Goal: Transaction & Acquisition: Purchase product/service

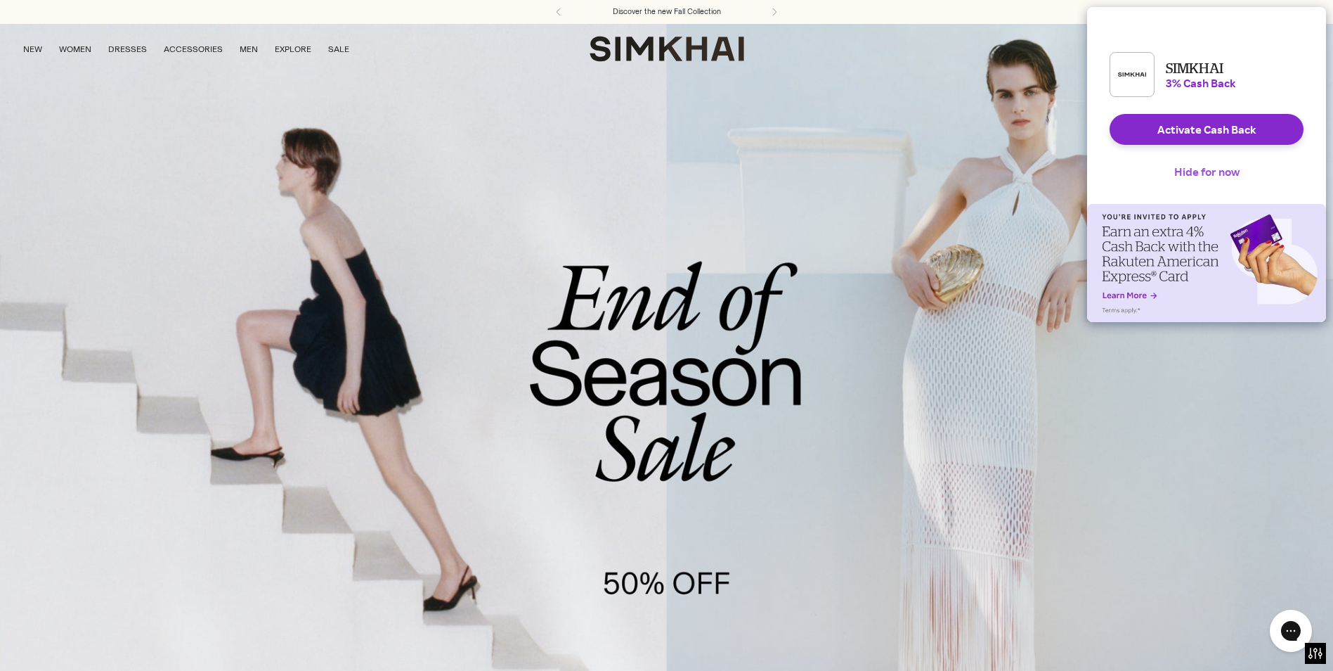
click at [1240, 181] on button "Hide for now" at bounding box center [1207, 171] width 88 height 31
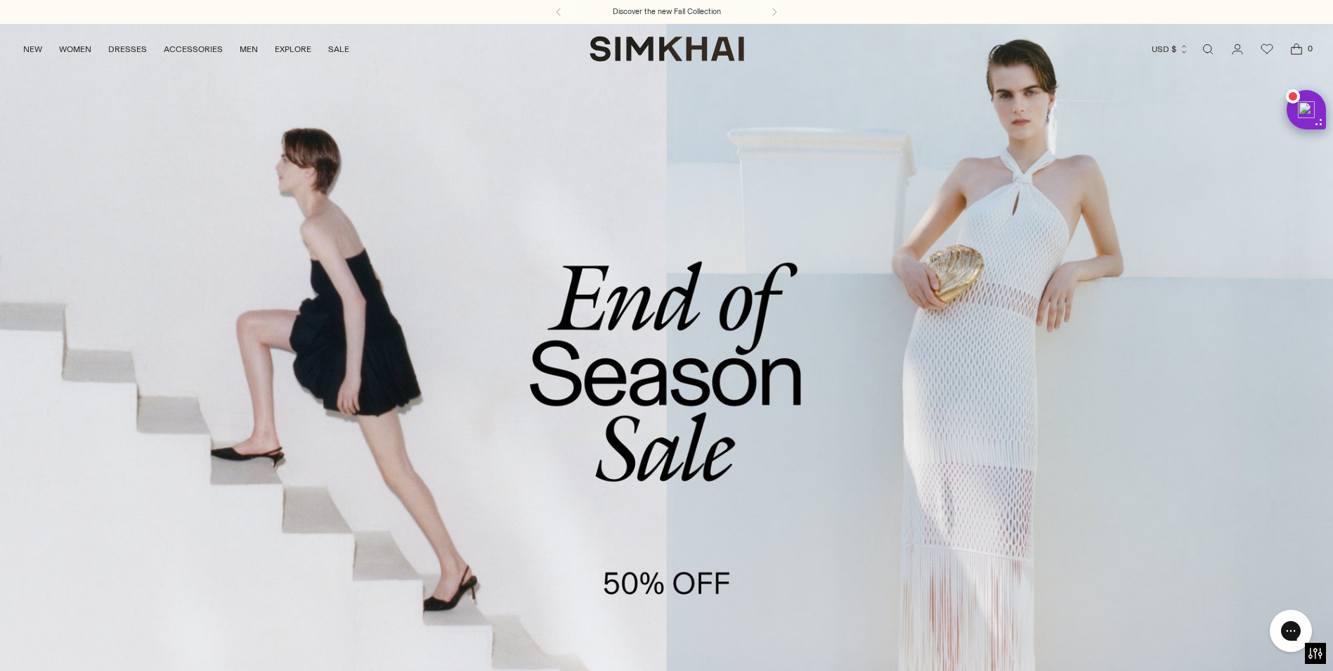
click at [686, 474] on link "/collections/sale" at bounding box center [666, 405] width 1333 height 765
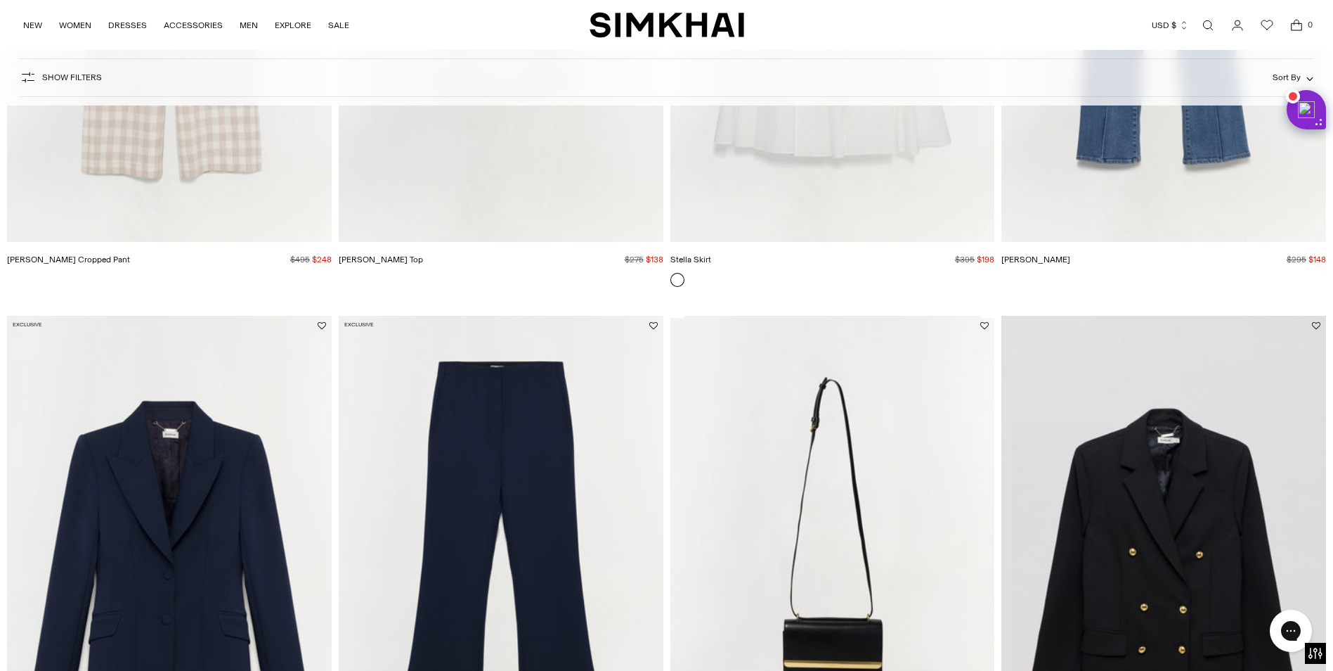
scroll to position [2390, 0]
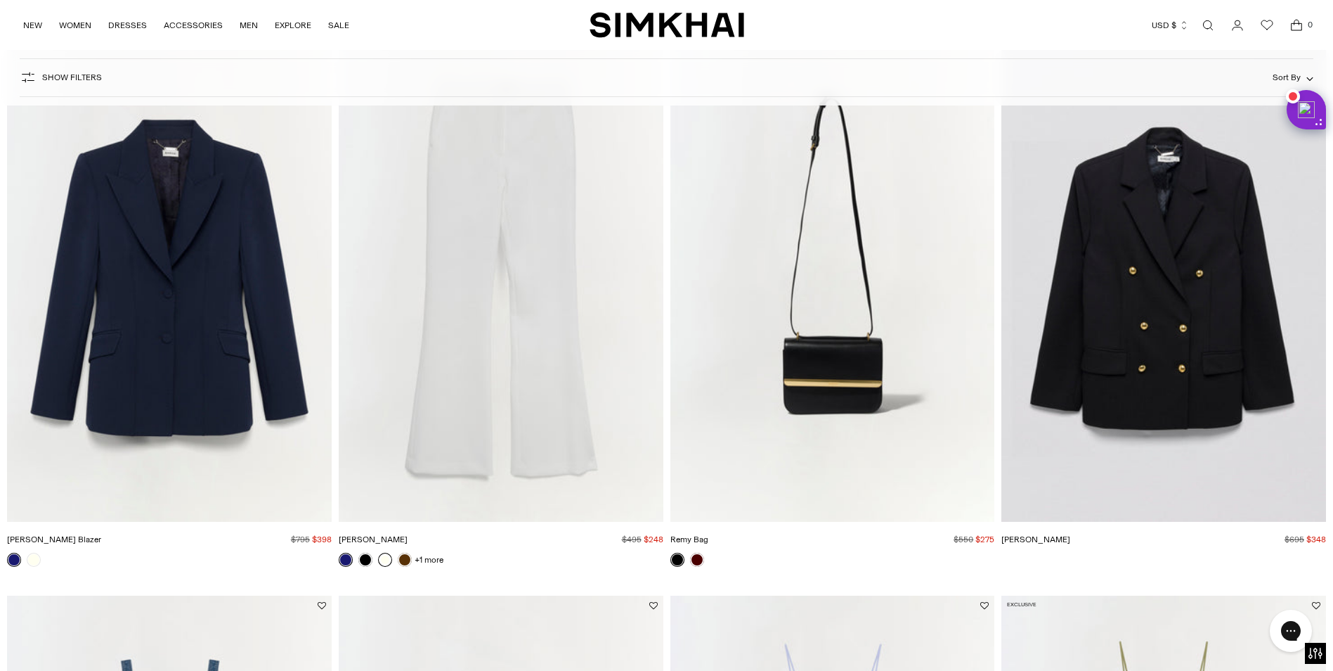
click at [387, 562] on link at bounding box center [385, 560] width 14 height 14
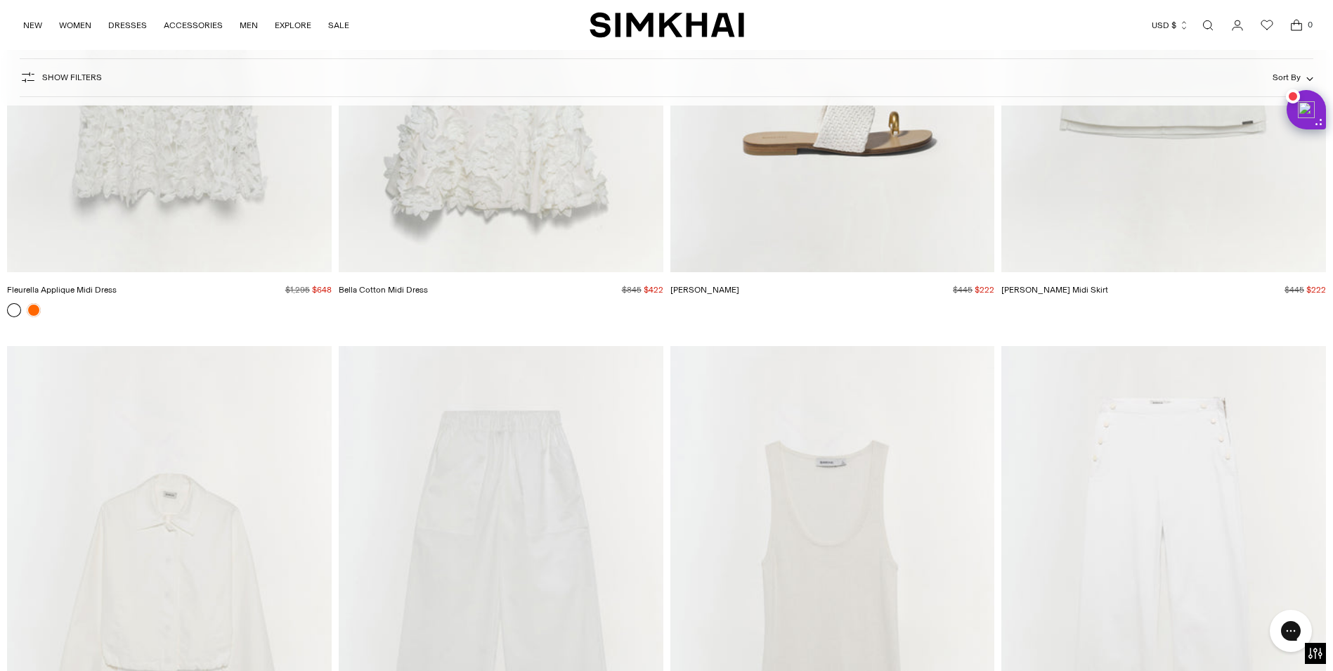
scroll to position [7949, 0]
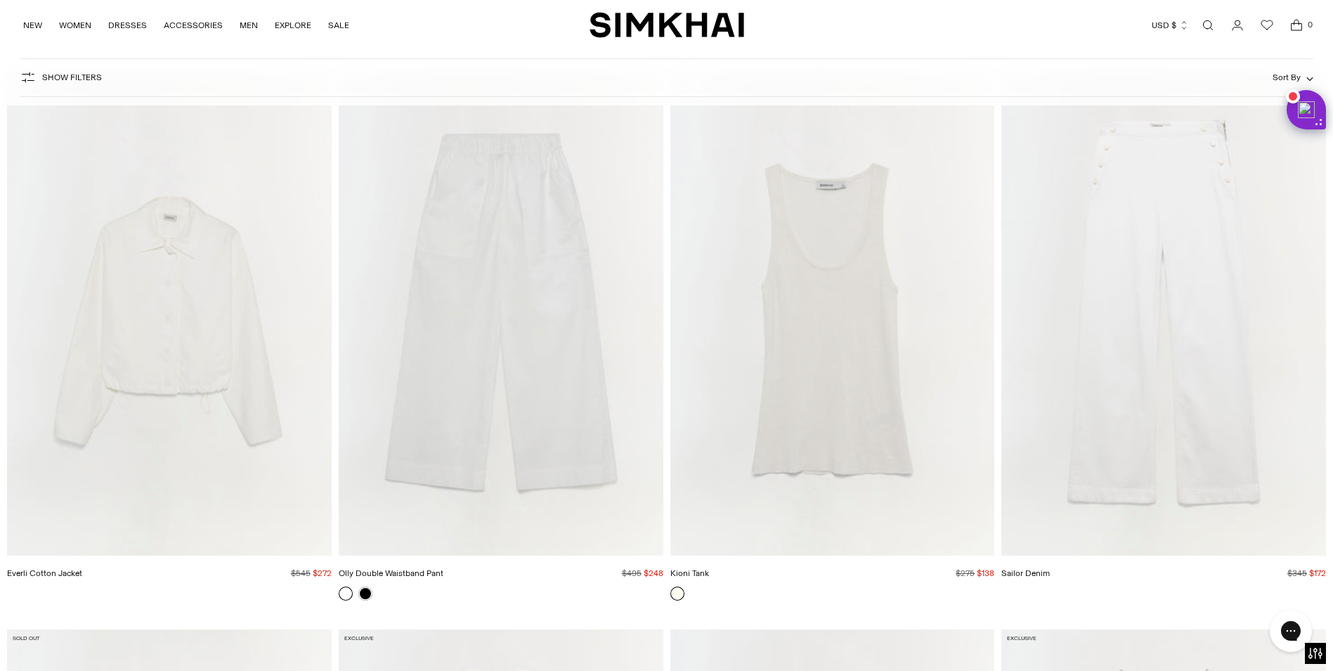
click at [0, 0] on img "Olly Double Waistband Pant" at bounding box center [0, 0] width 0 height 0
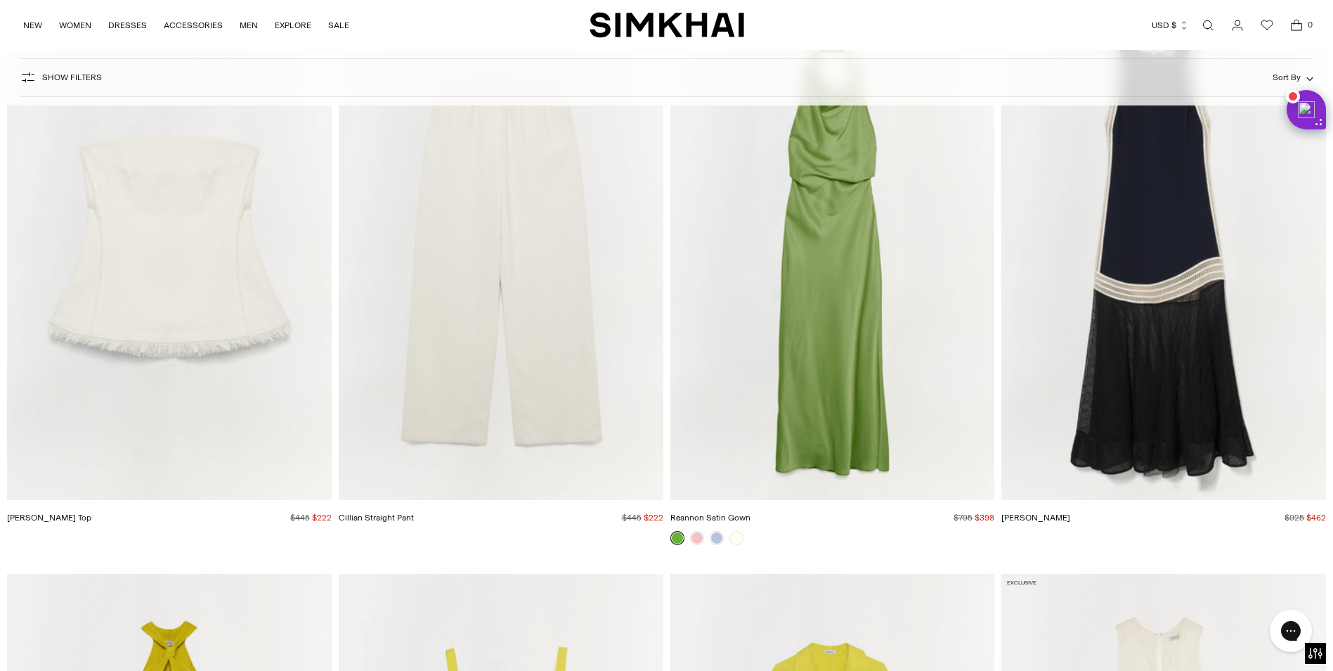
scroll to position [12449, 0]
click at [0, 0] on img "Cillian Straight Pant" at bounding box center [0, 0] width 0 height 0
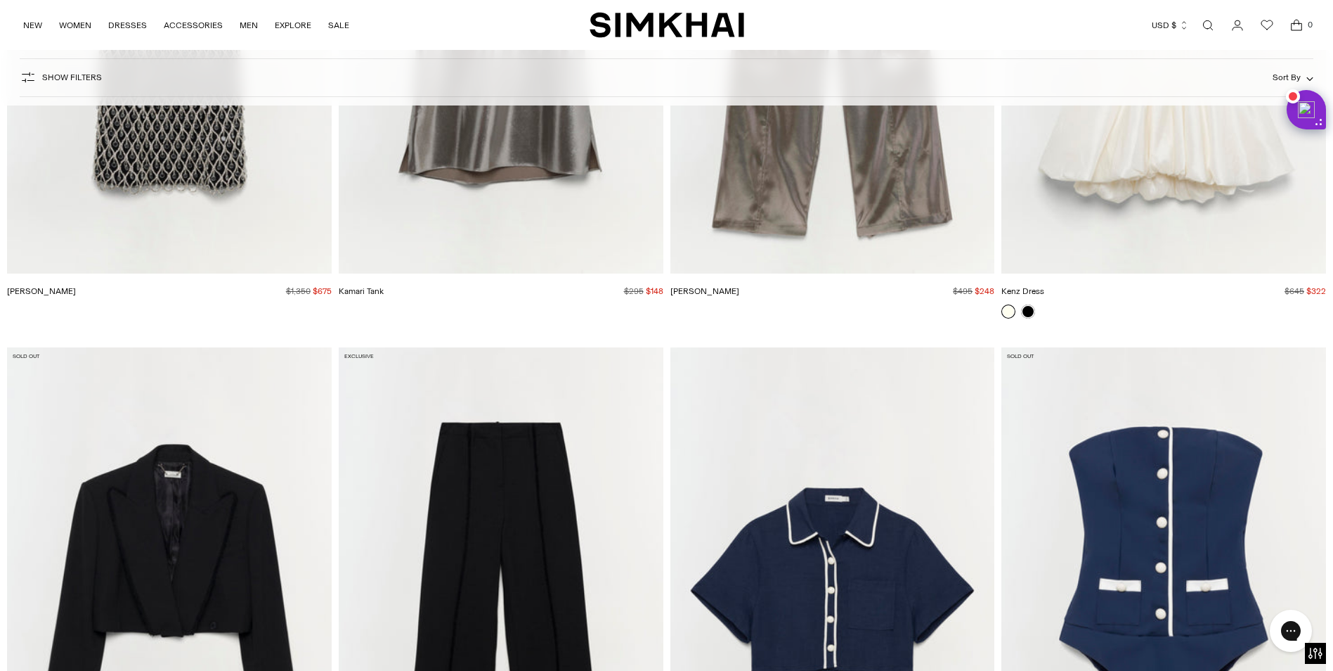
scroll to position [17441, 0]
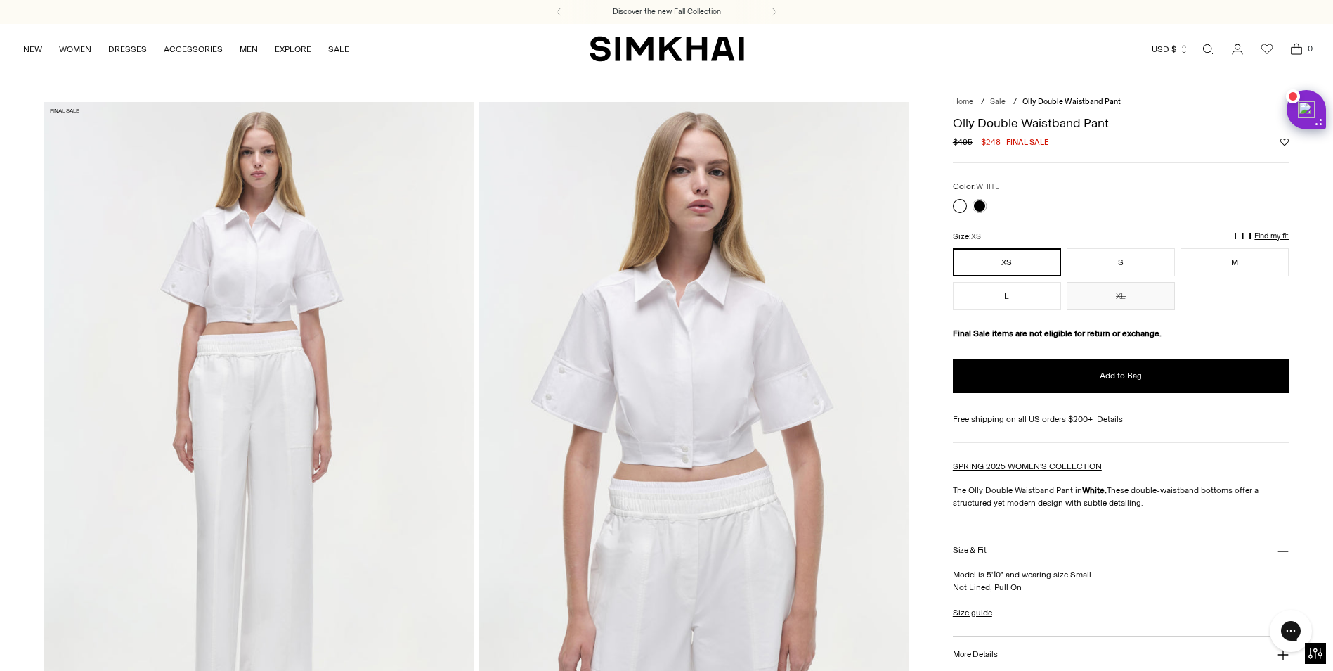
scroll to position [141, 0]
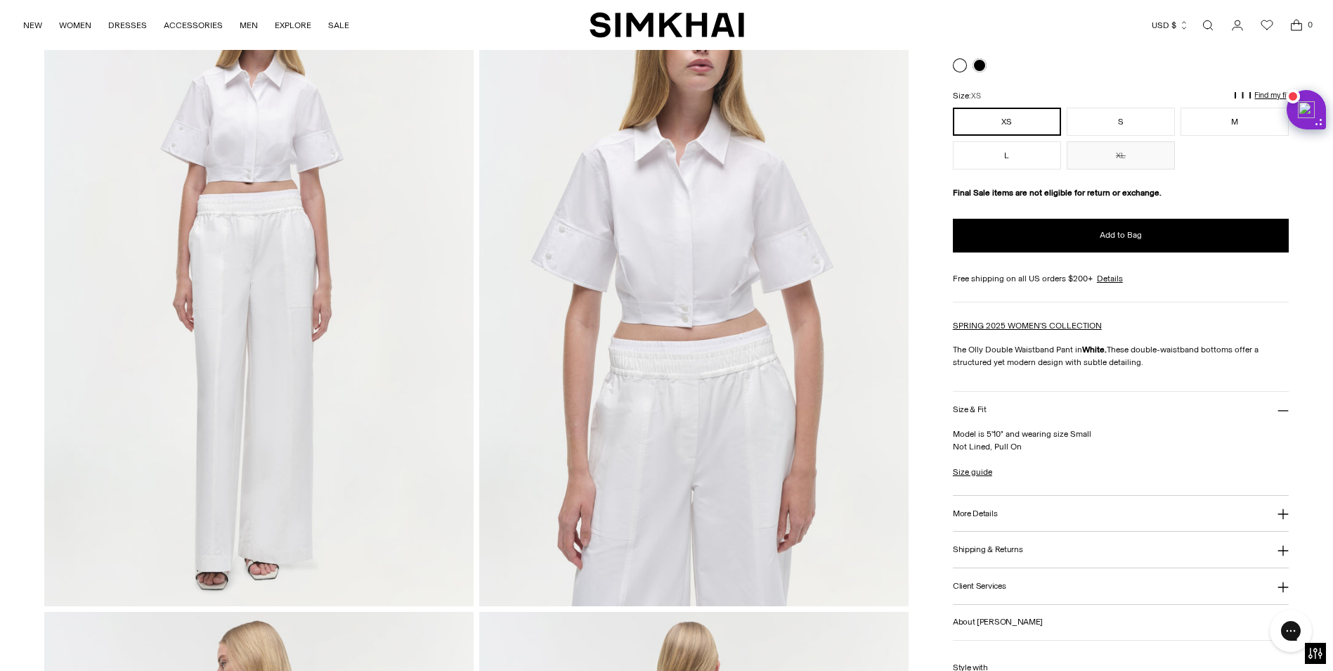
click at [974, 512] on h3 "More Details" at bounding box center [975, 513] width 44 height 9
click at [699, 429] on img at bounding box center [694, 283] width 430 height 645
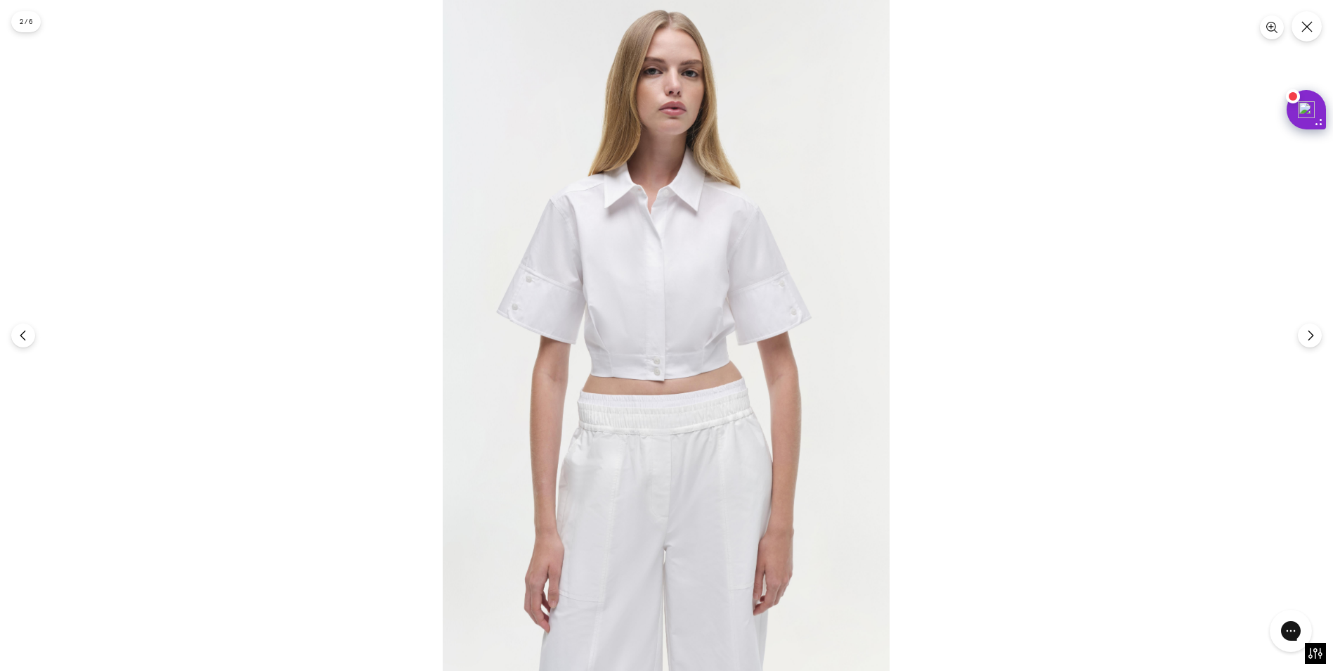
click at [654, 453] on img at bounding box center [666, 335] width 447 height 671
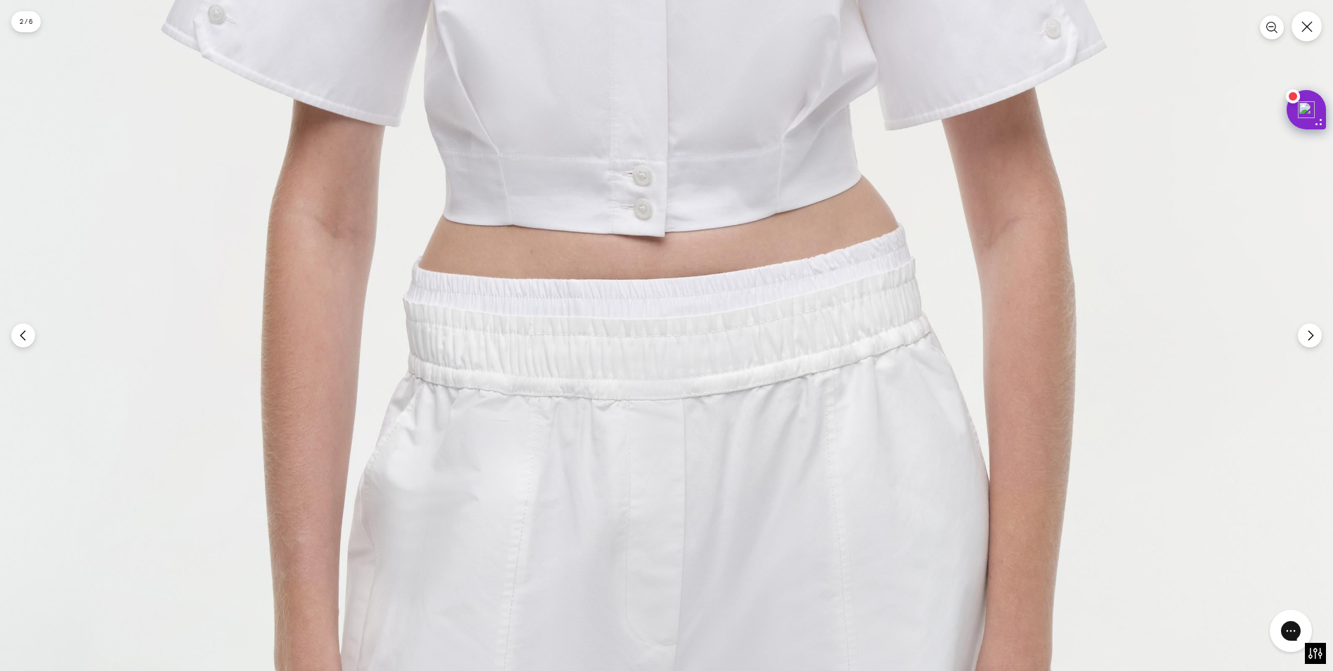
click at [654, 455] on img at bounding box center [670, 101] width 1341 height 2012
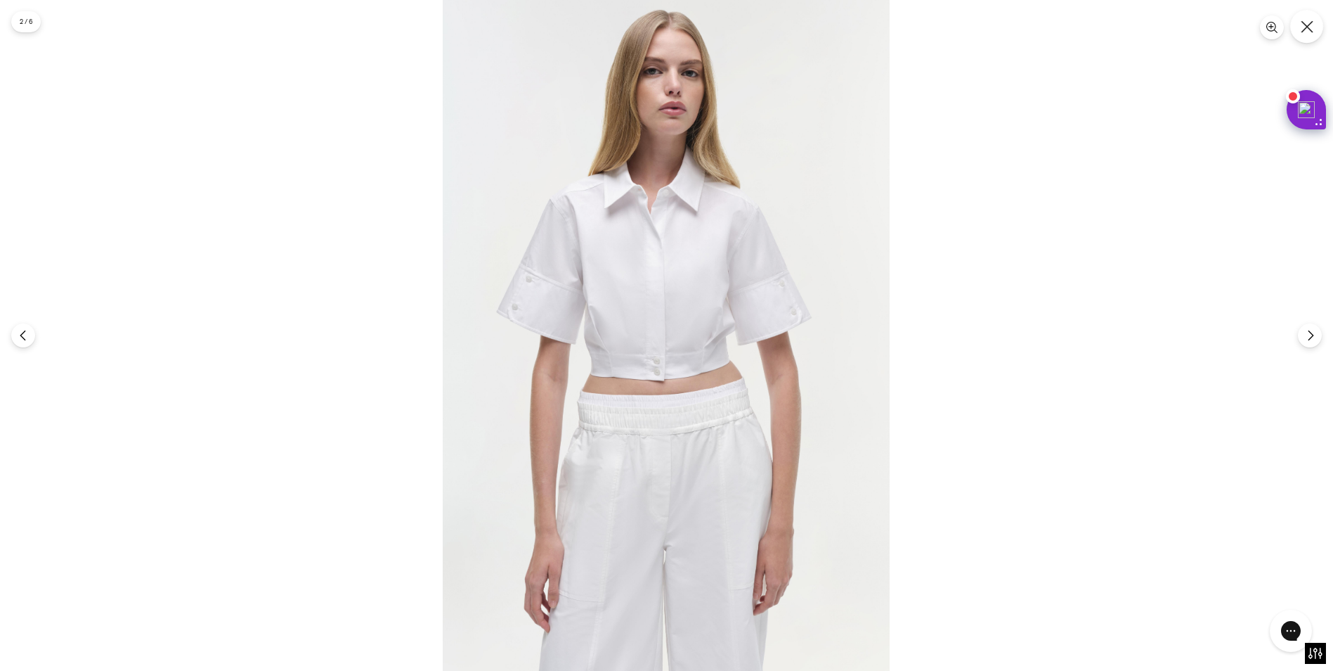
click at [1312, 27] on icon "Close" at bounding box center [1307, 26] width 13 height 13
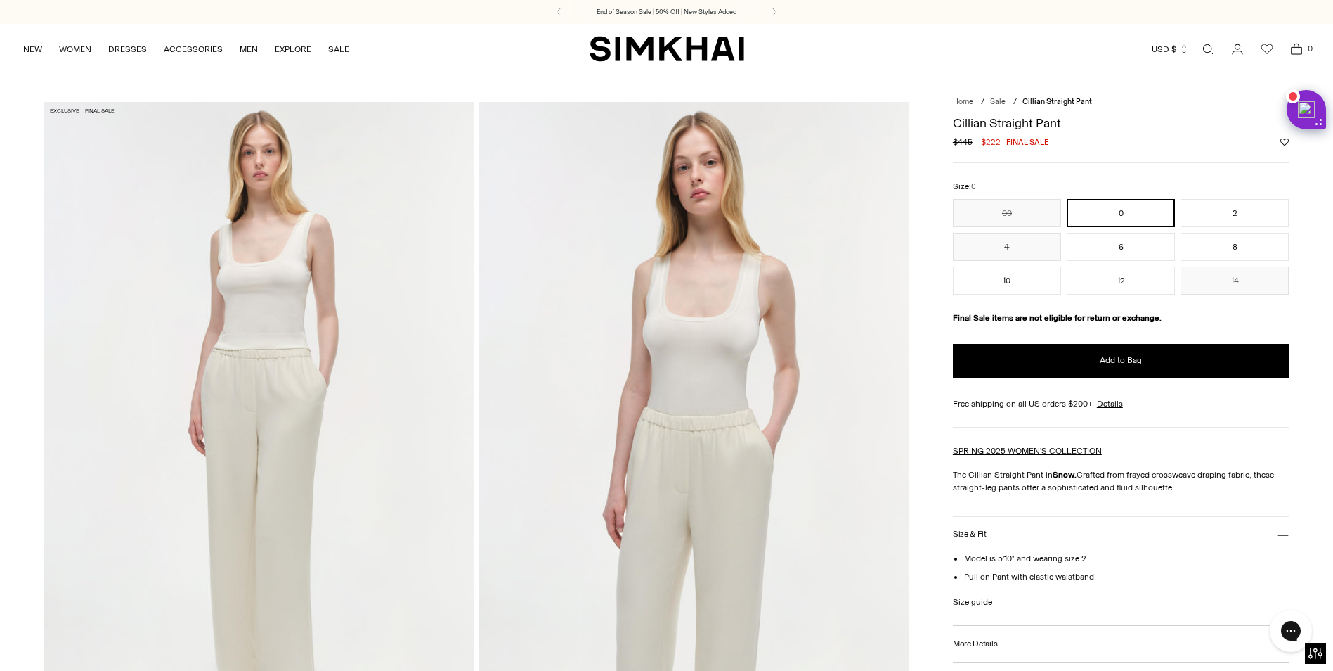
click at [971, 639] on h3 "More Details" at bounding box center [975, 643] width 44 height 9
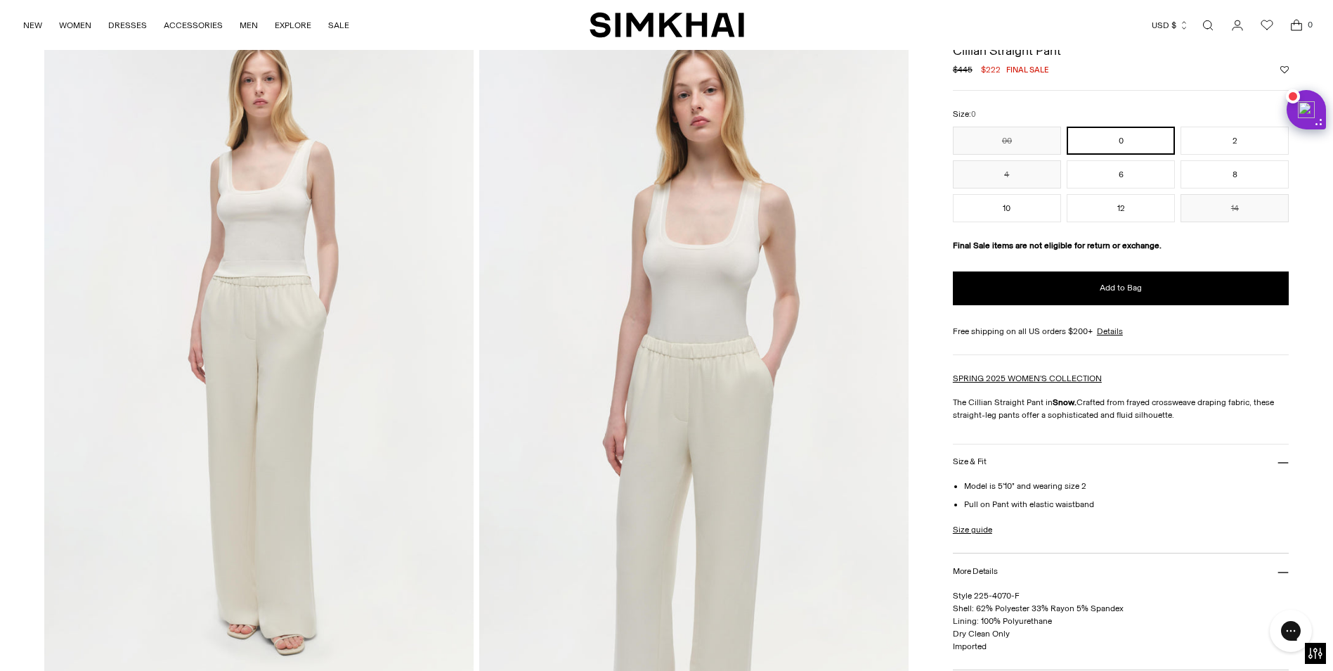
scroll to position [141, 0]
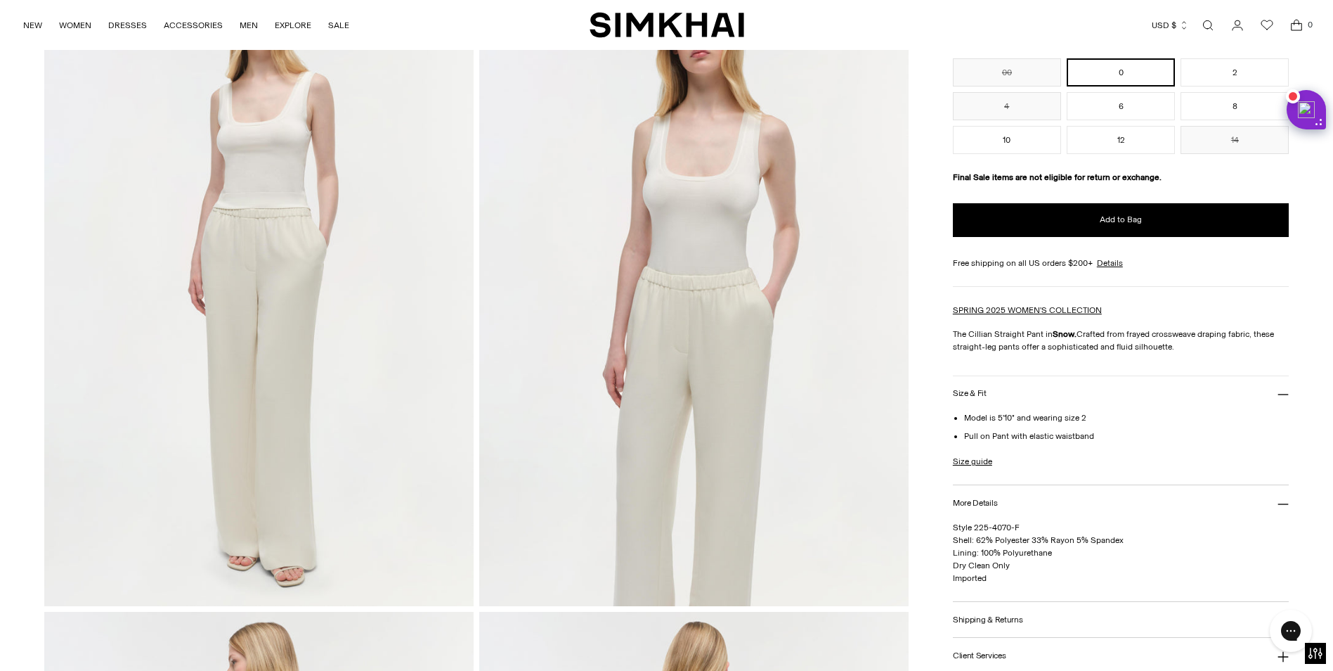
click at [763, 446] on img at bounding box center [694, 283] width 430 height 645
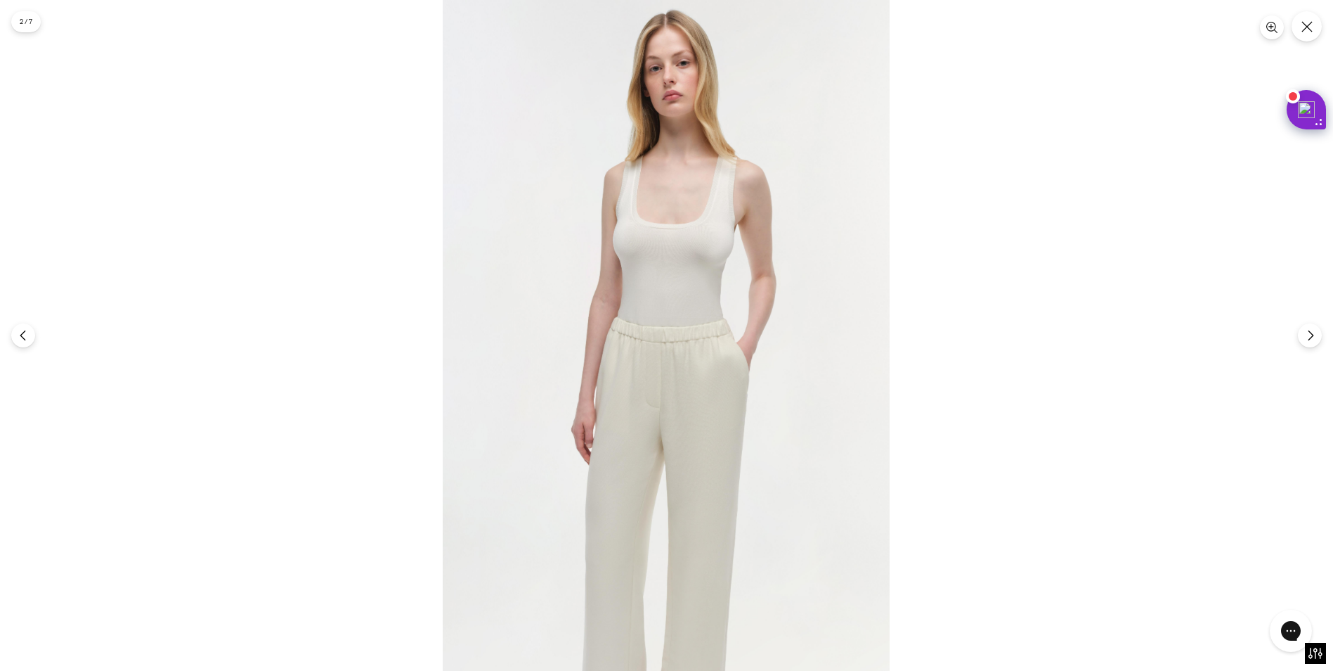
click at [709, 437] on img at bounding box center [666, 335] width 447 height 671
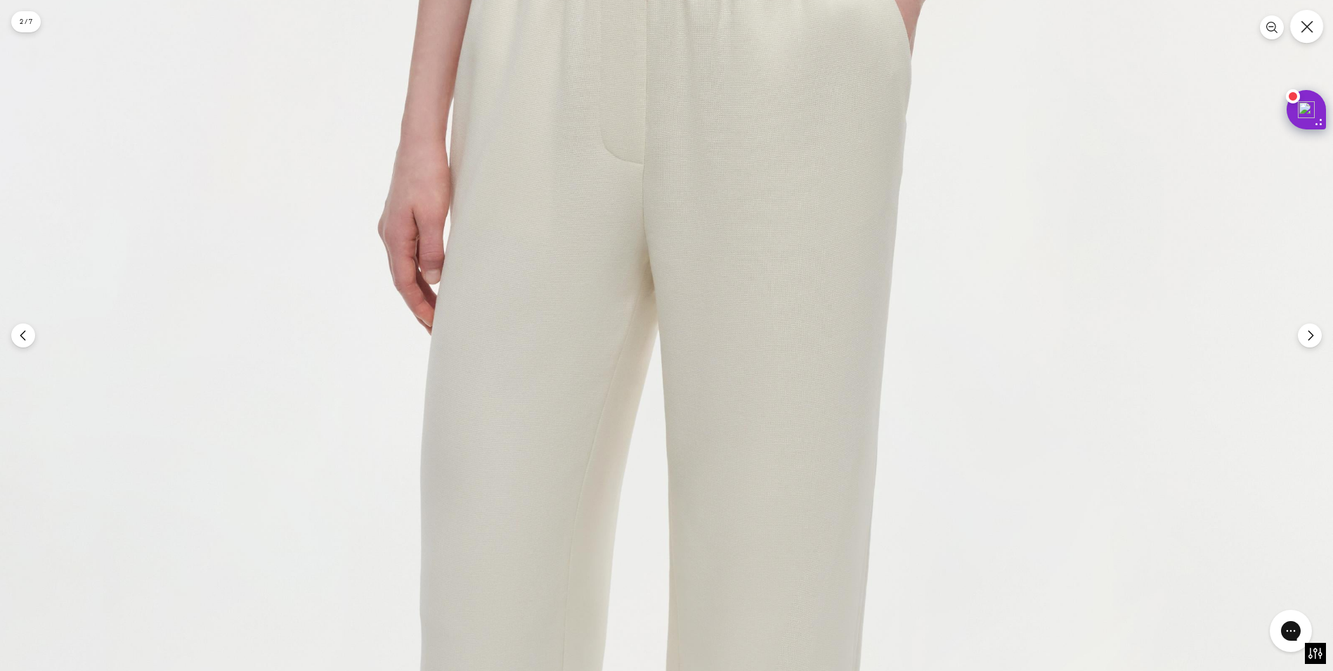
click at [1310, 37] on button "Close" at bounding box center [1307, 26] width 33 height 33
